Goal: Use online tool/utility: Use online tool/utility

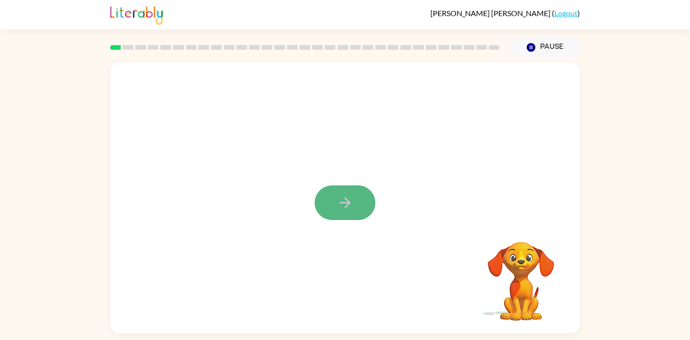
click at [355, 215] on button "button" at bounding box center [345, 203] width 61 height 35
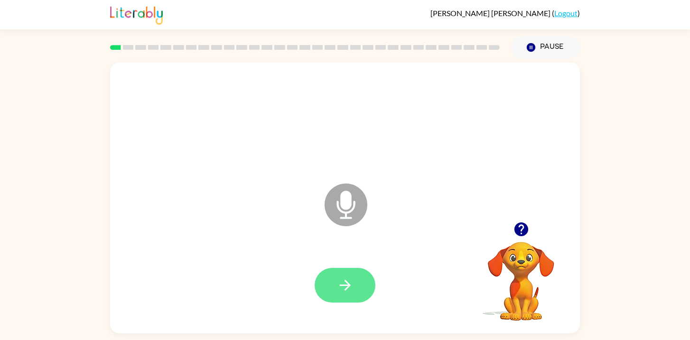
click at [353, 281] on icon "button" at bounding box center [345, 285] width 17 height 17
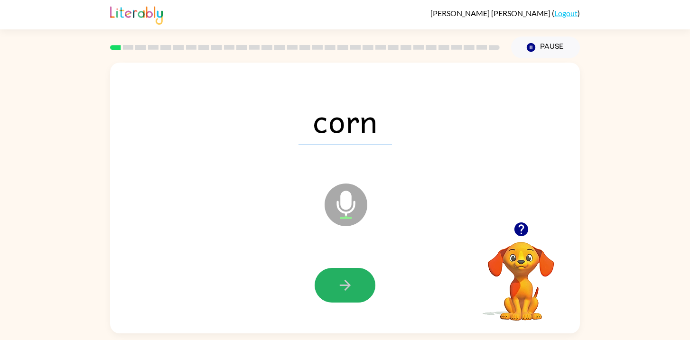
click at [353, 281] on icon "button" at bounding box center [345, 285] width 17 height 17
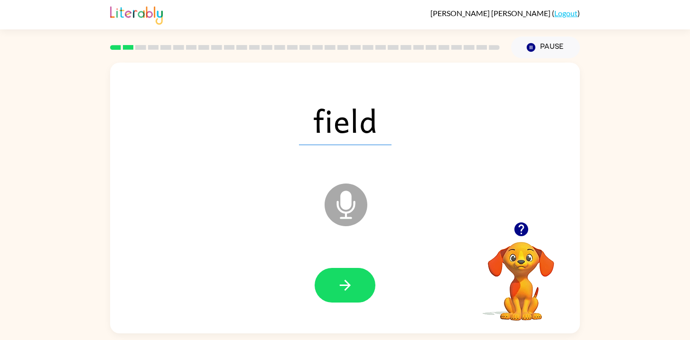
click at [353, 281] on icon "button" at bounding box center [345, 285] width 17 height 17
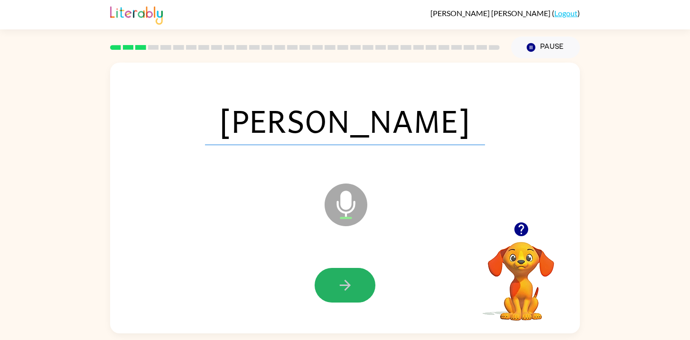
click at [353, 281] on icon "button" at bounding box center [345, 285] width 17 height 17
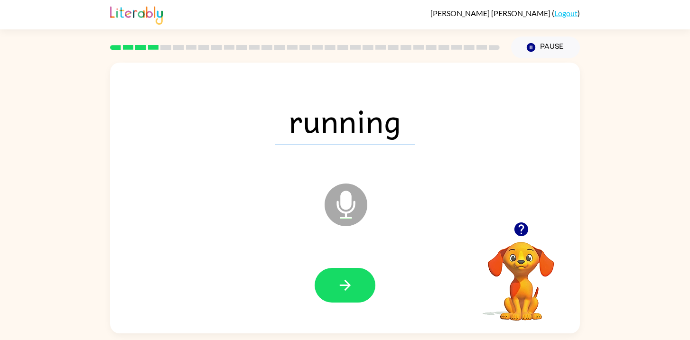
click at [353, 281] on icon "button" at bounding box center [345, 285] width 17 height 17
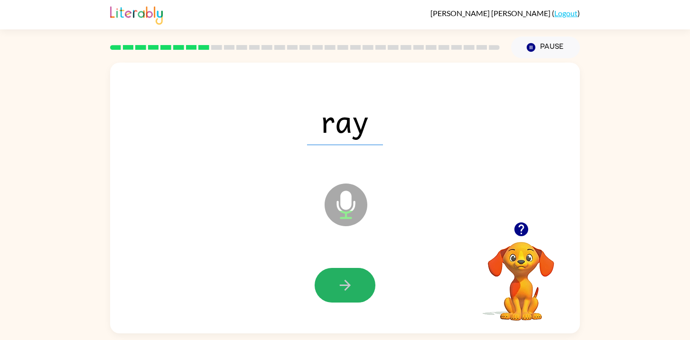
click at [353, 281] on icon "button" at bounding box center [345, 285] width 17 height 17
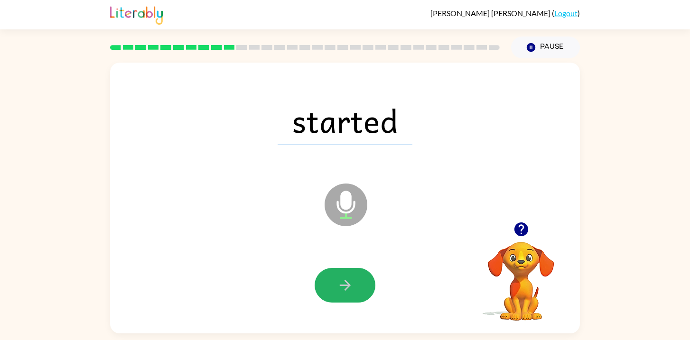
click at [353, 281] on icon "button" at bounding box center [345, 285] width 17 height 17
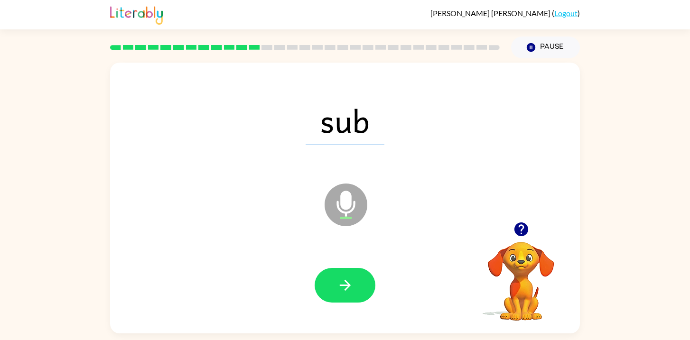
click at [353, 281] on icon "button" at bounding box center [345, 285] width 17 height 17
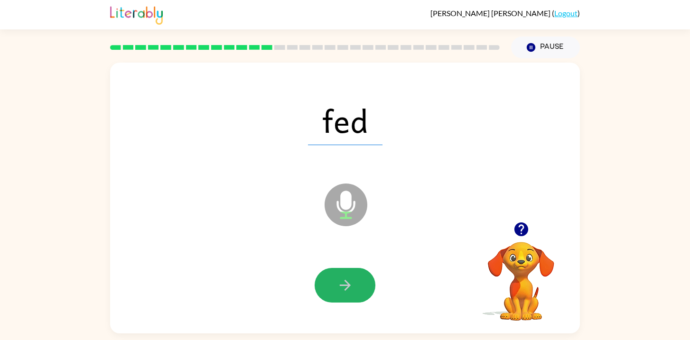
click at [353, 281] on icon "button" at bounding box center [345, 285] width 17 height 17
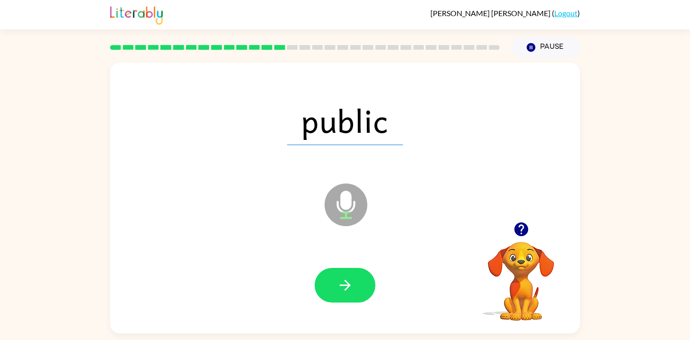
click at [353, 281] on icon "button" at bounding box center [345, 285] width 17 height 17
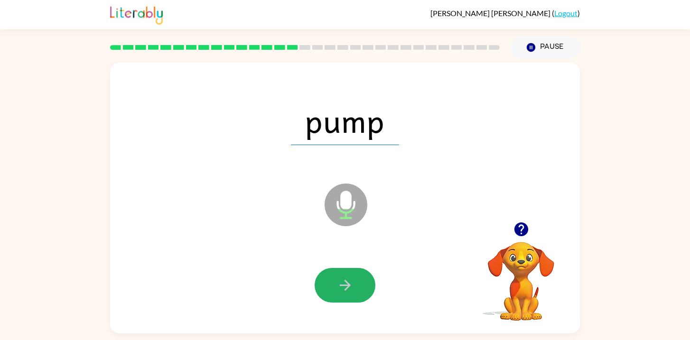
click at [353, 281] on icon "button" at bounding box center [345, 285] width 17 height 17
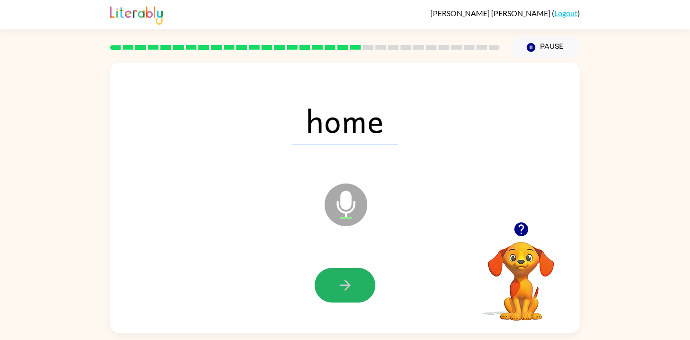
click at [353, 281] on icon "button" at bounding box center [345, 285] width 17 height 17
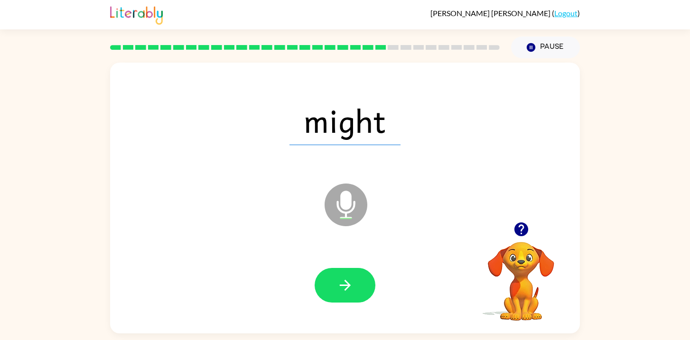
click at [353, 281] on icon "button" at bounding box center [345, 285] width 17 height 17
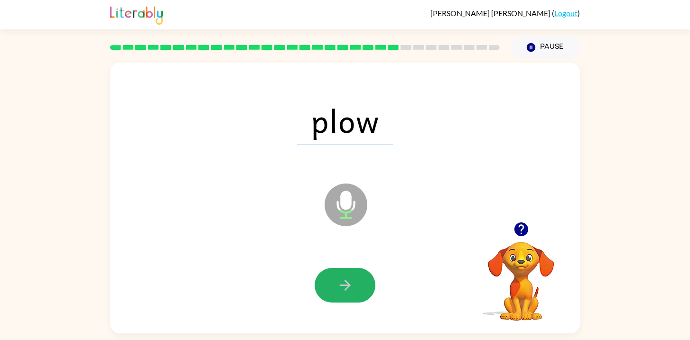
click at [353, 281] on icon "button" at bounding box center [345, 285] width 17 height 17
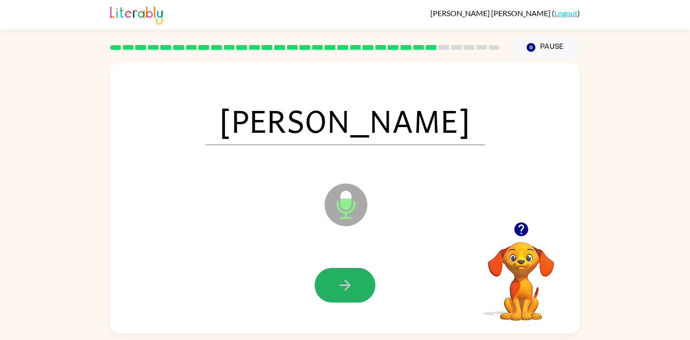
click at [353, 281] on icon "button" at bounding box center [345, 285] width 17 height 17
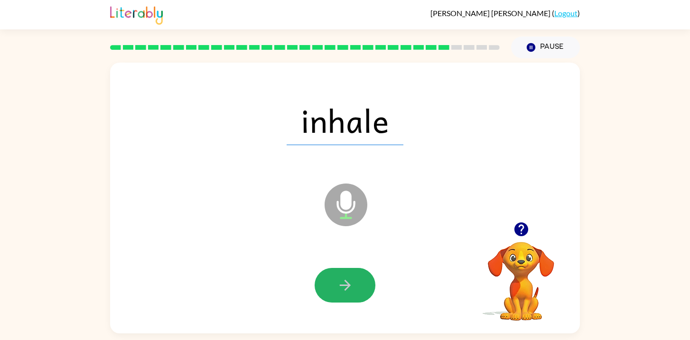
click at [353, 281] on icon "button" at bounding box center [345, 285] width 17 height 17
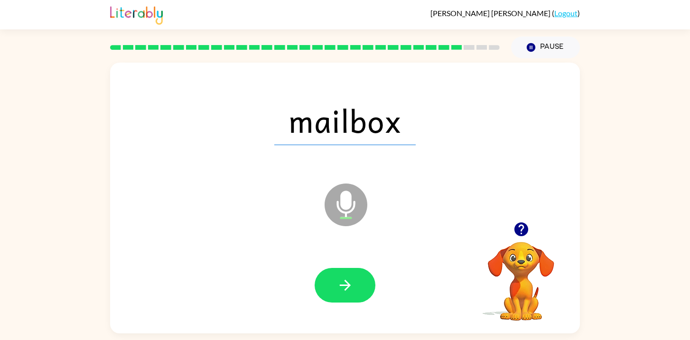
click at [353, 281] on icon "button" at bounding box center [345, 285] width 17 height 17
